Goal: Find contact information: Find contact information

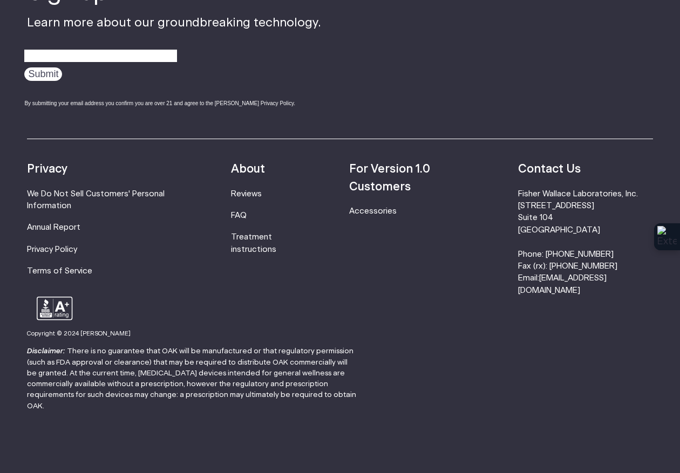
scroll to position [5399, 67]
drag, startPoint x: 585, startPoint y: 396, endPoint x: 665, endPoint y: 396, distance: 79.9
drag, startPoint x: 519, startPoint y: 393, endPoint x: 606, endPoint y: 393, distance: 86.9
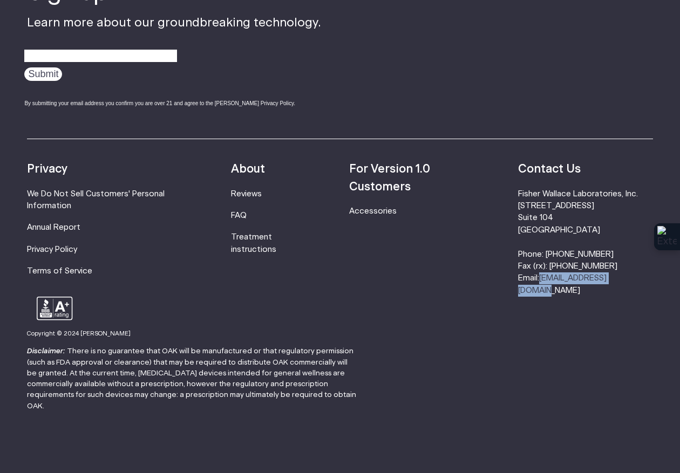
click at [606, 297] on li "[PERSON_NAME] Laboratories, Inc. [STREET_ADDRESS] Phone: [PHONE_NUMBER] Fax (rx…" at bounding box center [585, 242] width 135 height 109
copy link "[EMAIL_ADDRESS][DOMAIN_NAME]"
drag, startPoint x: 1, startPoint y: 314, endPoint x: 336, endPoint y: 289, distance: 335.6
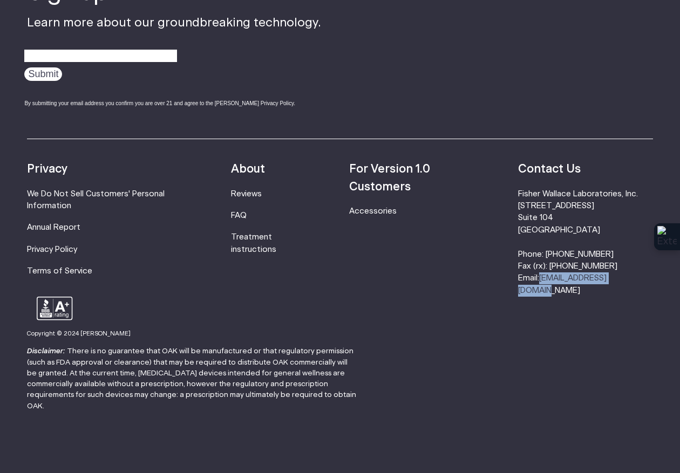
copy h2 "[PERSON_NAME], MD, MPH, FACEP"
